Goal: Transaction & Acquisition: Purchase product/service

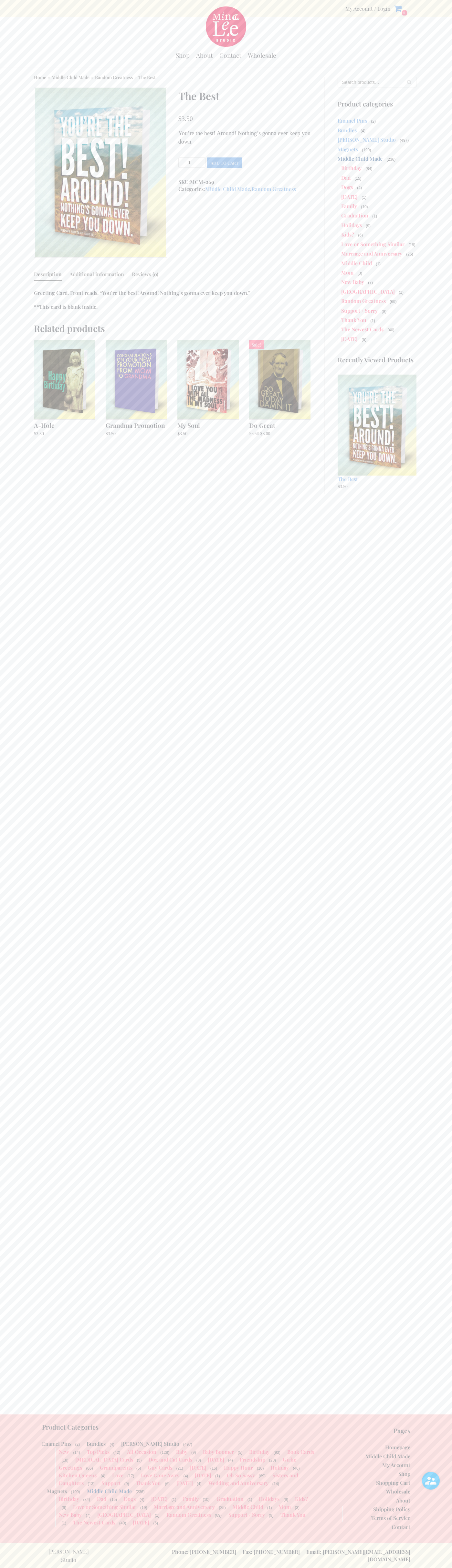
click at [224, 163] on button "Add to cart" at bounding box center [224, 163] width 35 height 10
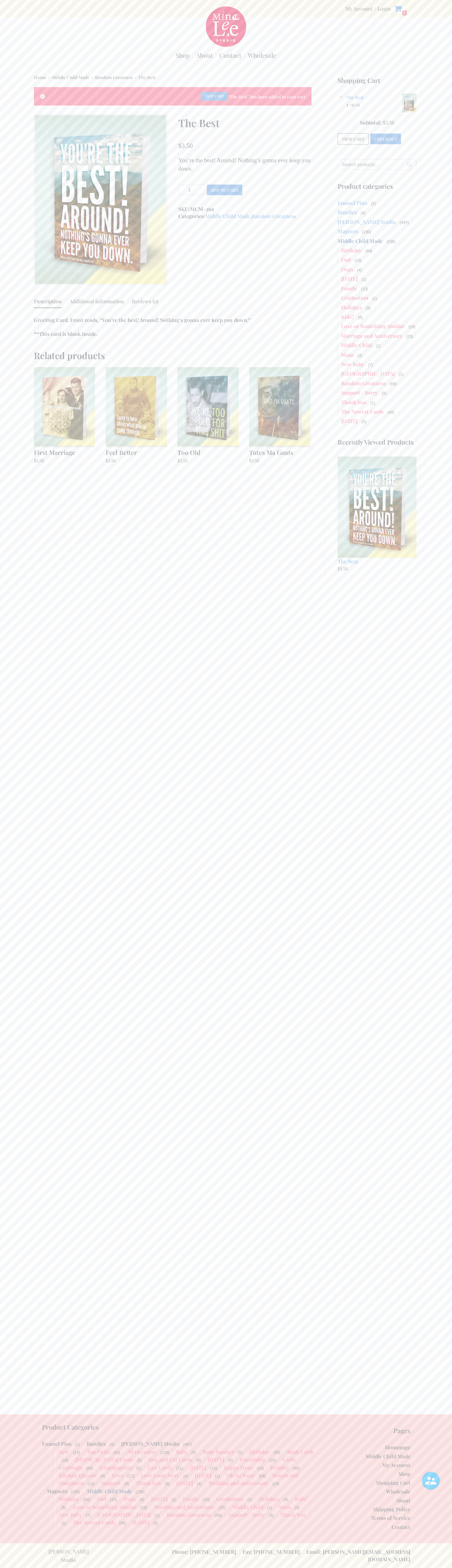
click at [386, 138] on link "Checkout" at bounding box center [385, 138] width 30 height 10
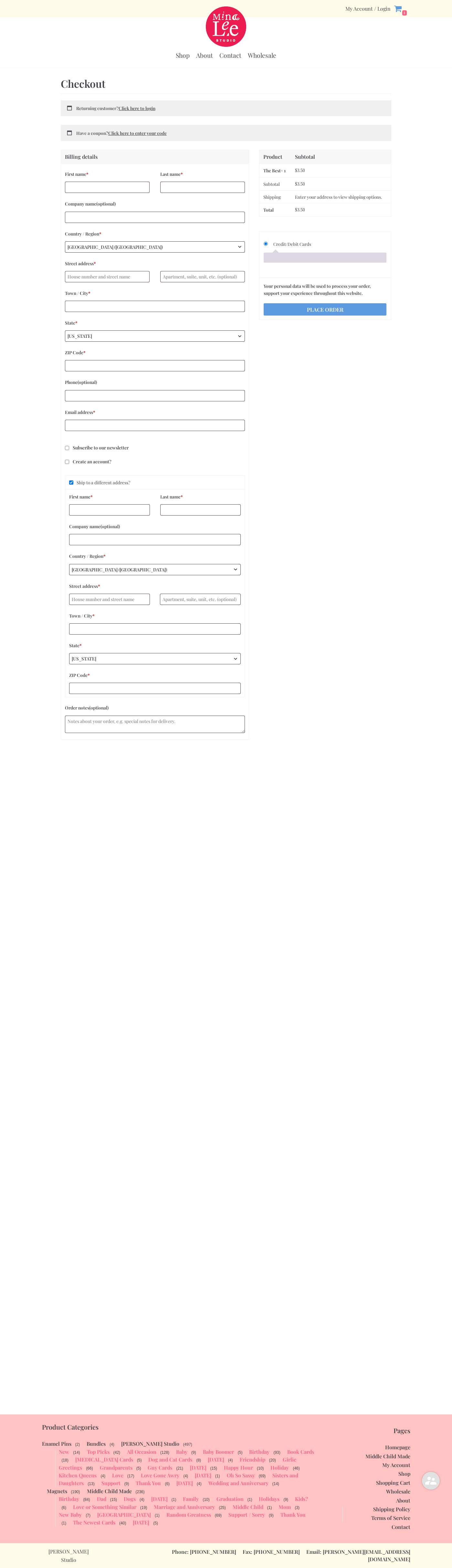
select select "WI"
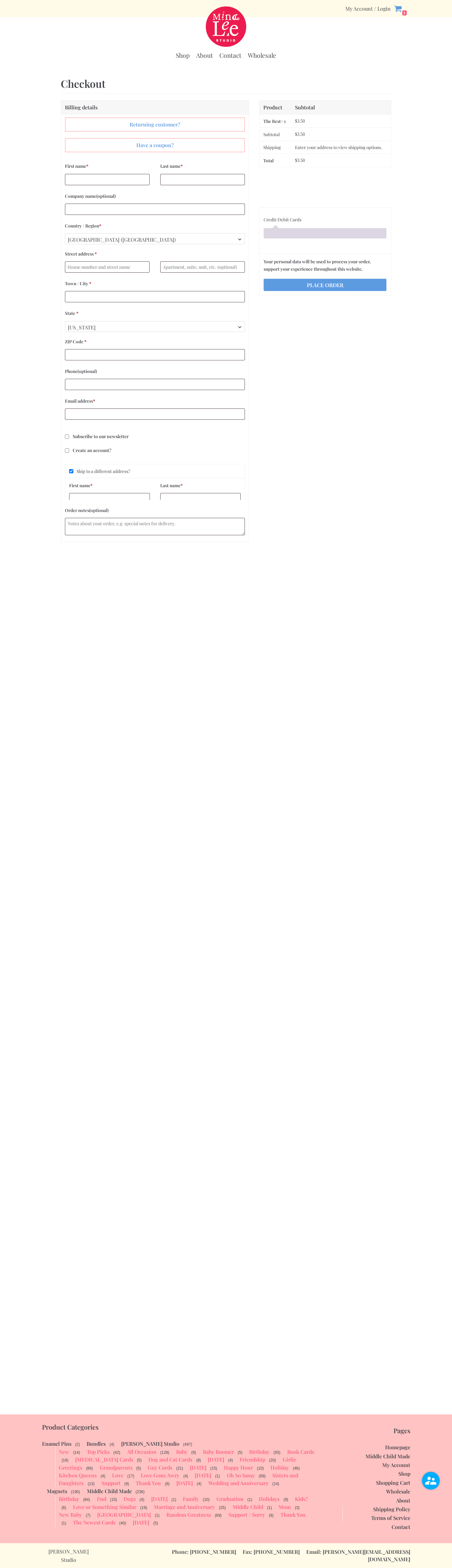
select select "WI"
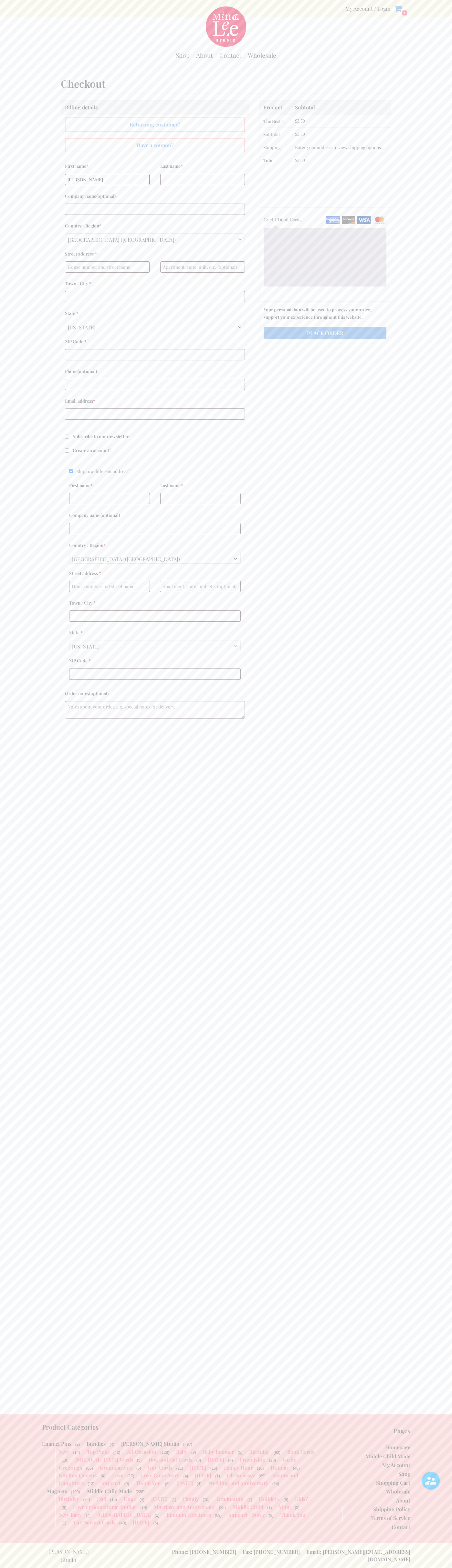
type input "John"
type input "Smith"
type input "John Smith"
type input "76 Ninth Avenue"
type input "First floor"
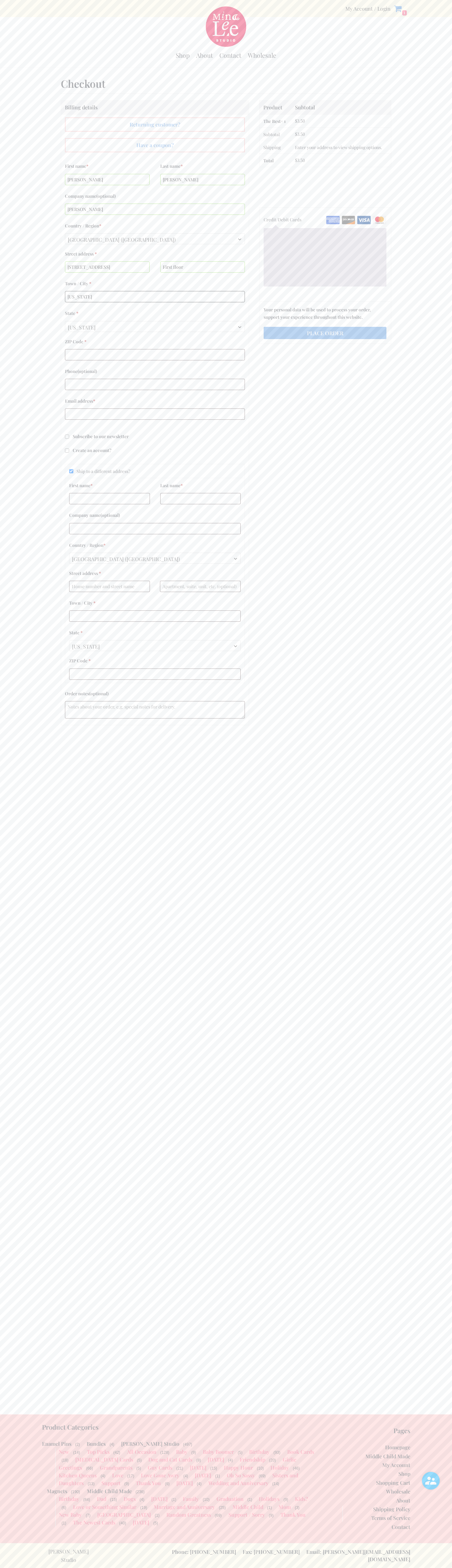
type input "new york"
click at [155, 326] on span "Wisconsin" at bounding box center [155, 327] width 179 height 12
select select "NY"
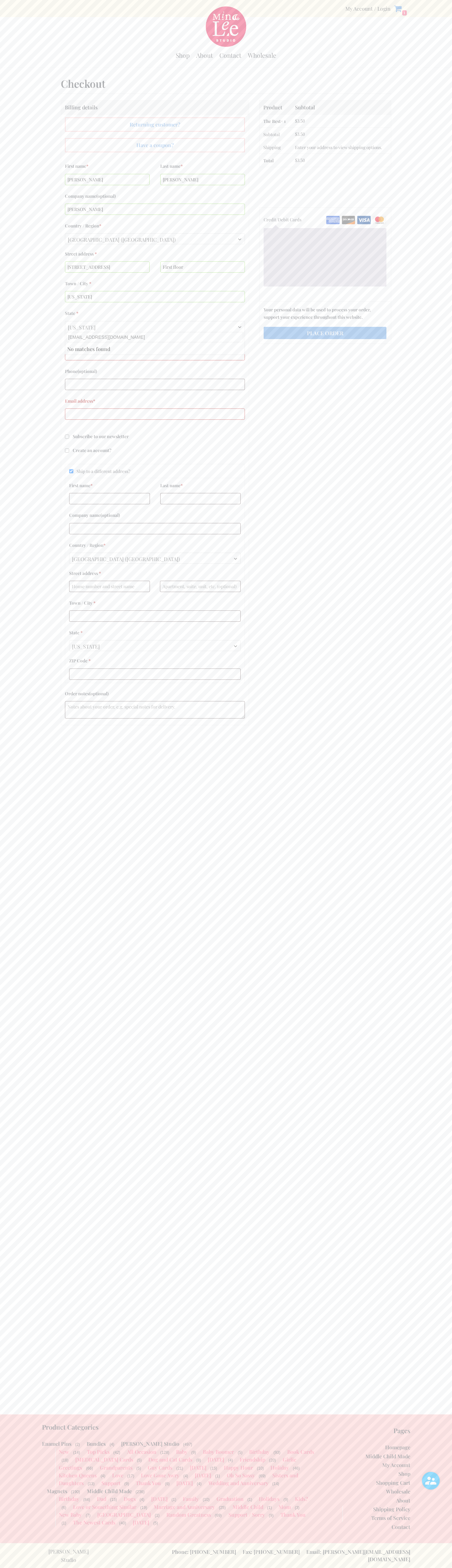
type input "johnsmith002@storebotmail.joonix.net"
click at [71, 471] on input "Ship to a different address?" at bounding box center [71, 471] width 4 height 4
checkbox input "false"
type input "10011"
type input "6502530000"
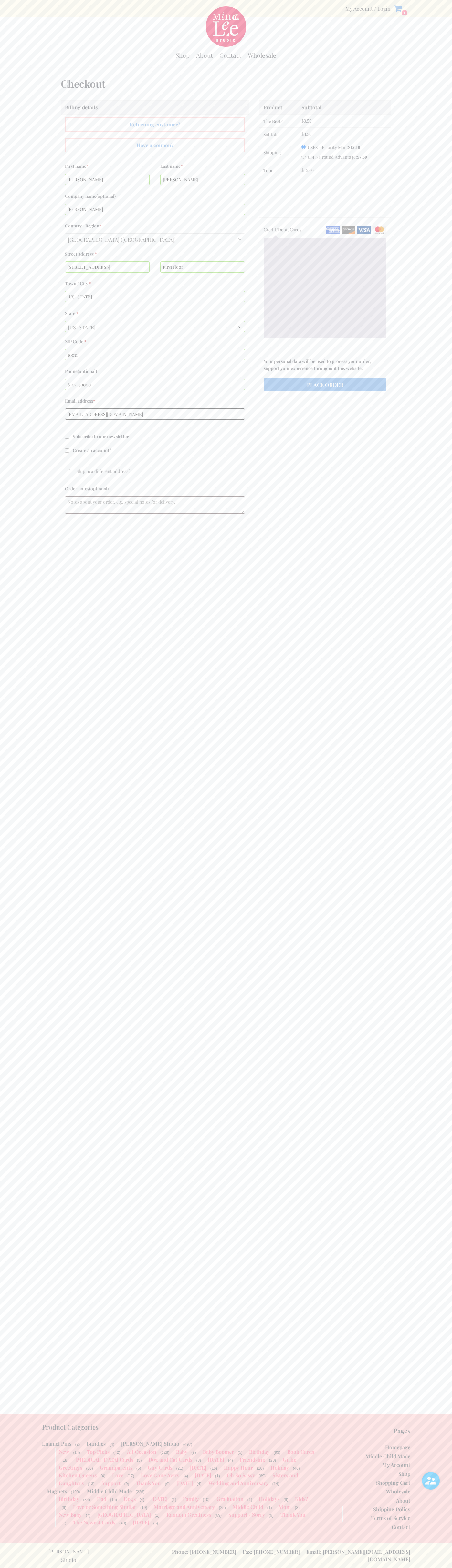
type input "johnsmith002@storebotmail.joonix.net"
click at [303, 155] on input "USPS Ground Advantage: $ 7.30" at bounding box center [303, 156] width 4 height 4
radio input "true"
click at [380, 228] on img "Checkout" at bounding box center [379, 230] width 14 height 9
click at [0, 0] on input "Credit/Debit Cards" at bounding box center [0, 0] width 0 height 0
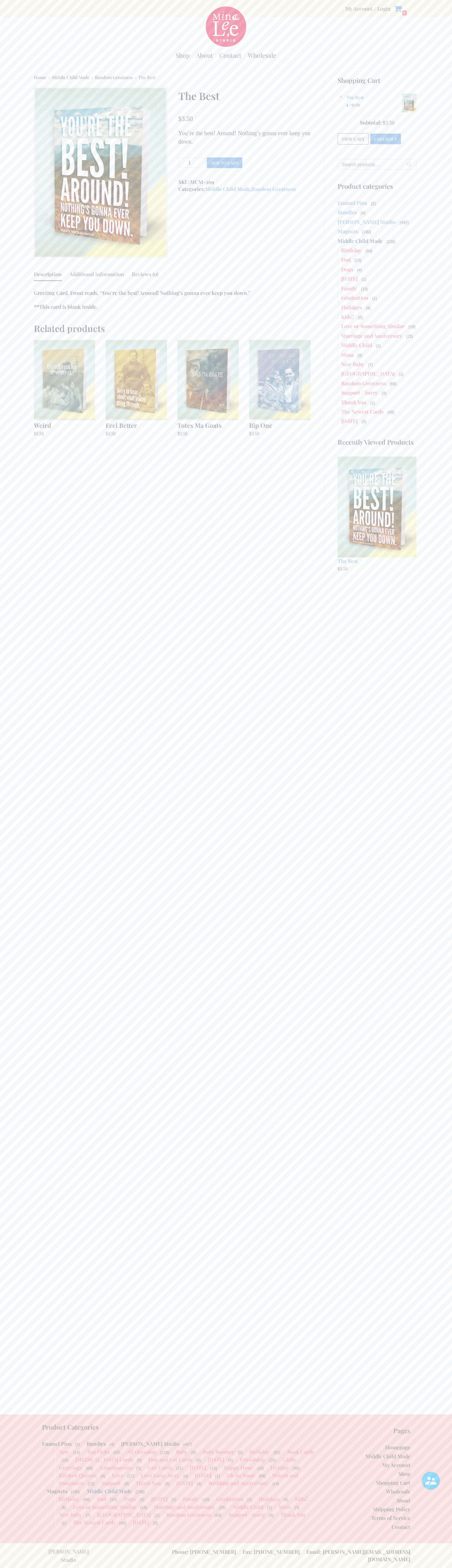
click at [341, 97] on link "×" at bounding box center [341, 97] width 7 height 7
